Goal: Task Accomplishment & Management: Manage account settings

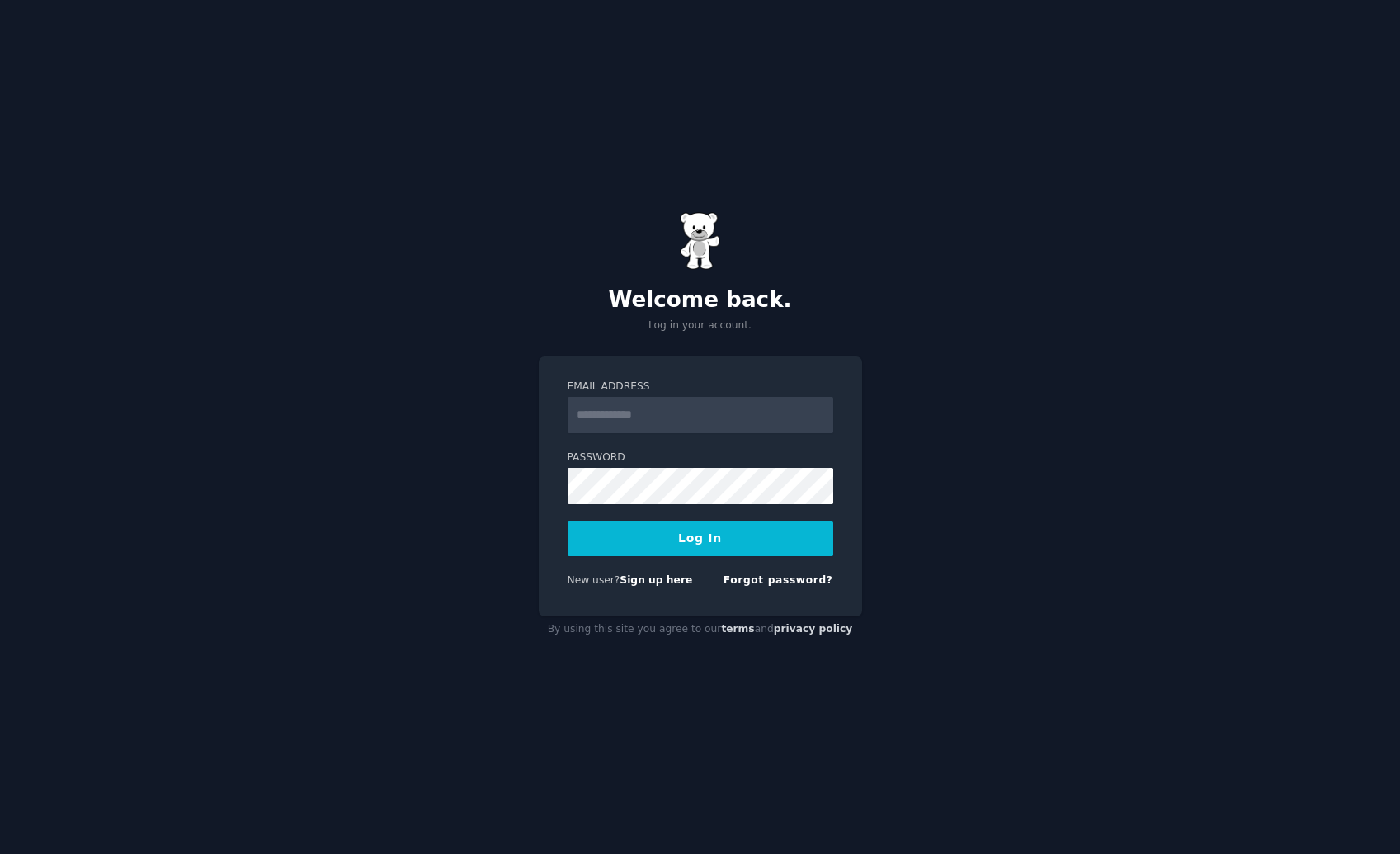
type input "**********"
click at [683, 547] on button "Log In" at bounding box center [700, 539] width 266 height 35
